Goal: Transaction & Acquisition: Purchase product/service

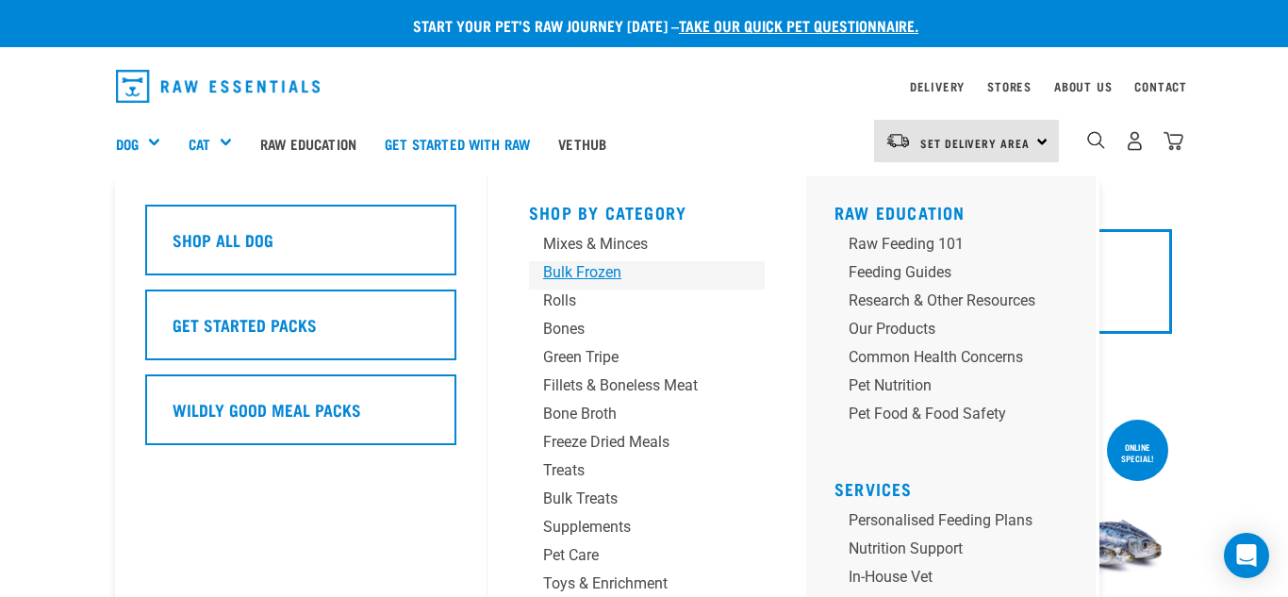
click at [599, 275] on div "Bulk Frozen" at bounding box center [631, 272] width 176 height 23
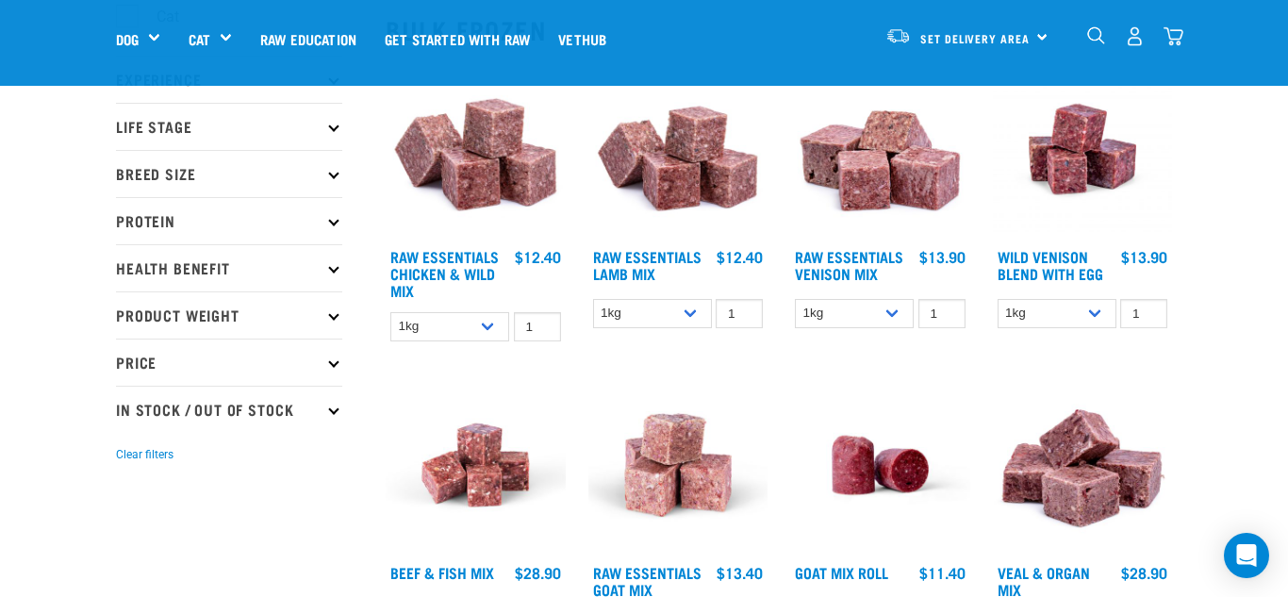
scroll to position [221, 0]
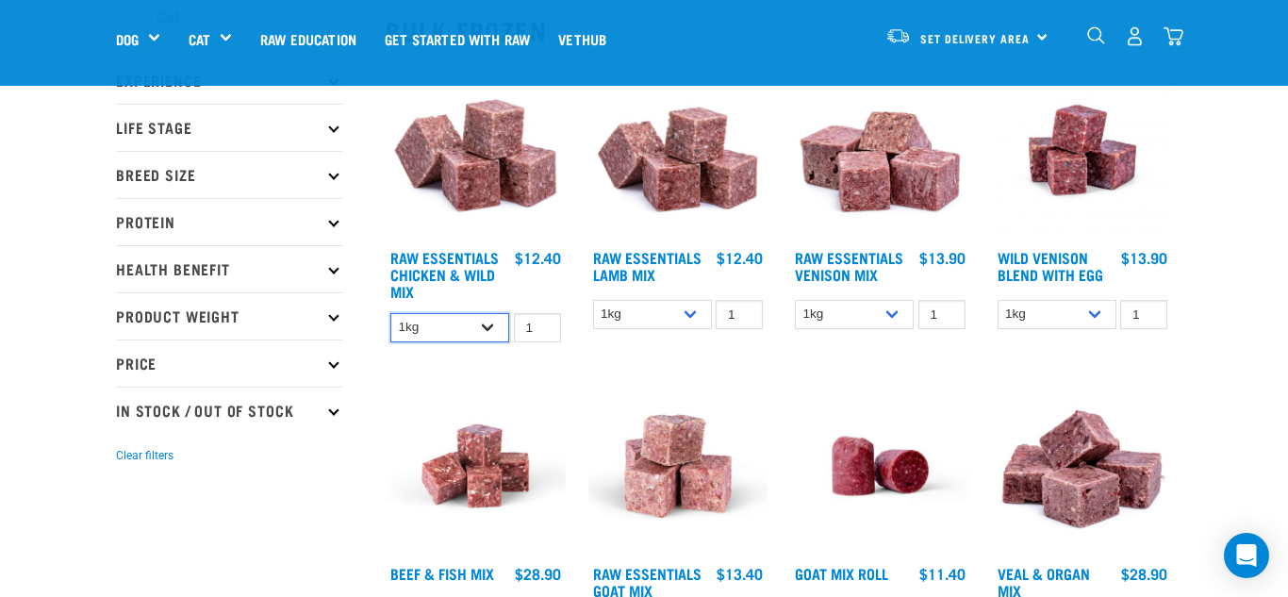
click at [493, 331] on select "1kg 3kg Bulk (10kg)" at bounding box center [449, 327] width 119 height 29
select select "14881"
click at [390, 313] on select "1kg 3kg Bulk (10kg)" at bounding box center [449, 327] width 119 height 29
click at [499, 327] on select "1kg 3kg Bulk (10kg)" at bounding box center [449, 327] width 119 height 29
click at [390, 313] on select "1kg 3kg Bulk (10kg)" at bounding box center [449, 327] width 119 height 29
